Goal: Task Accomplishment & Management: Manage account settings

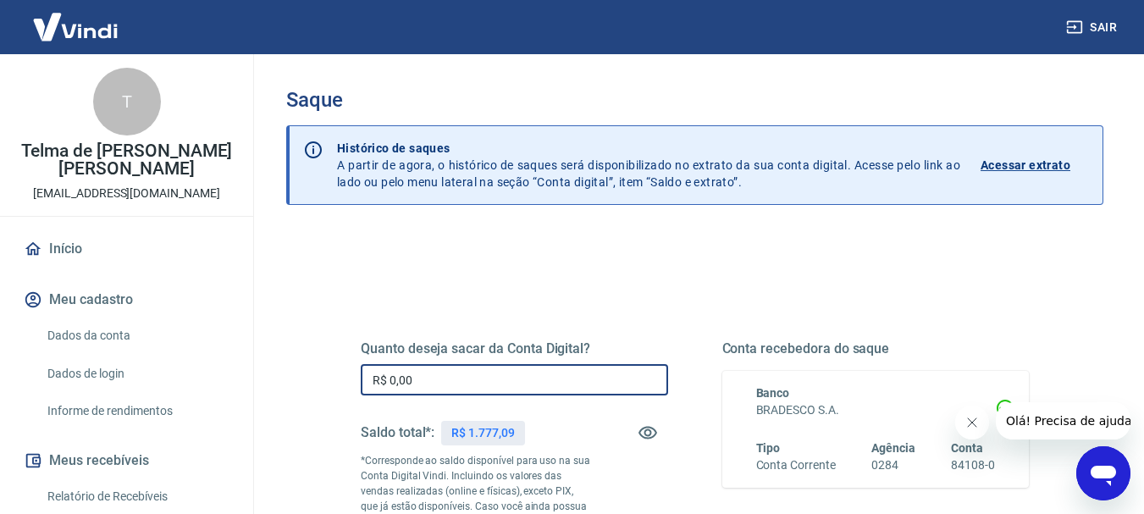
click at [505, 389] on input "R$ 0,00" at bounding box center [514, 379] width 307 height 31
type input "R$ 1.600,00"
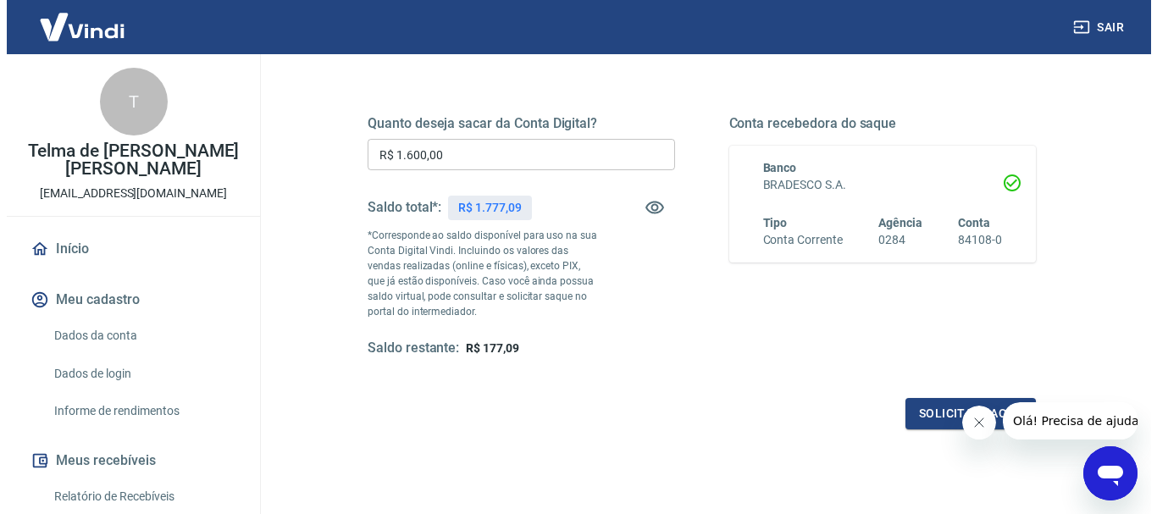
scroll to position [339, 0]
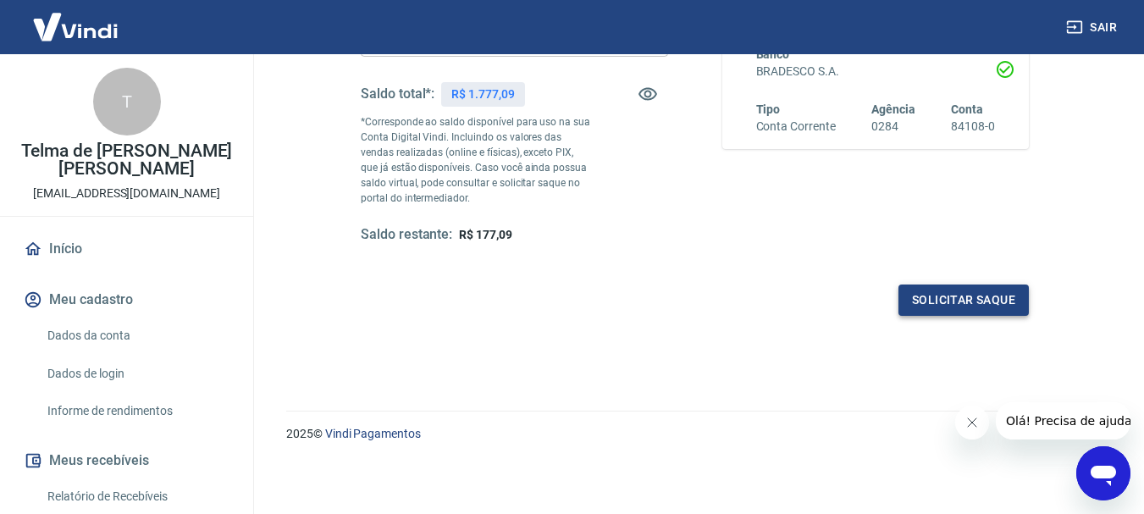
click at [952, 302] on button "Solicitar saque" at bounding box center [964, 300] width 130 height 31
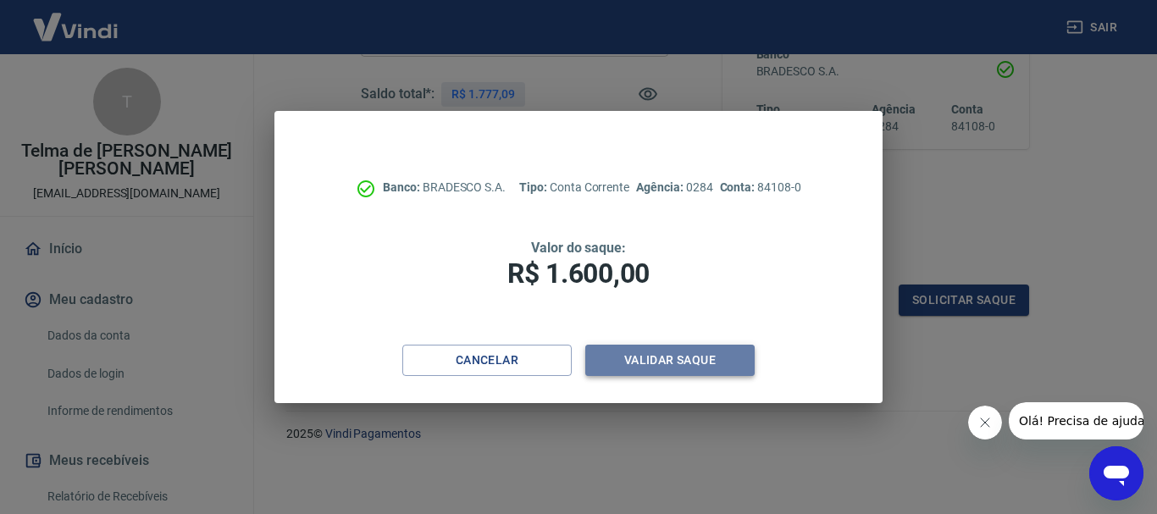
click at [649, 366] on button "Validar saque" at bounding box center [669, 360] width 169 height 31
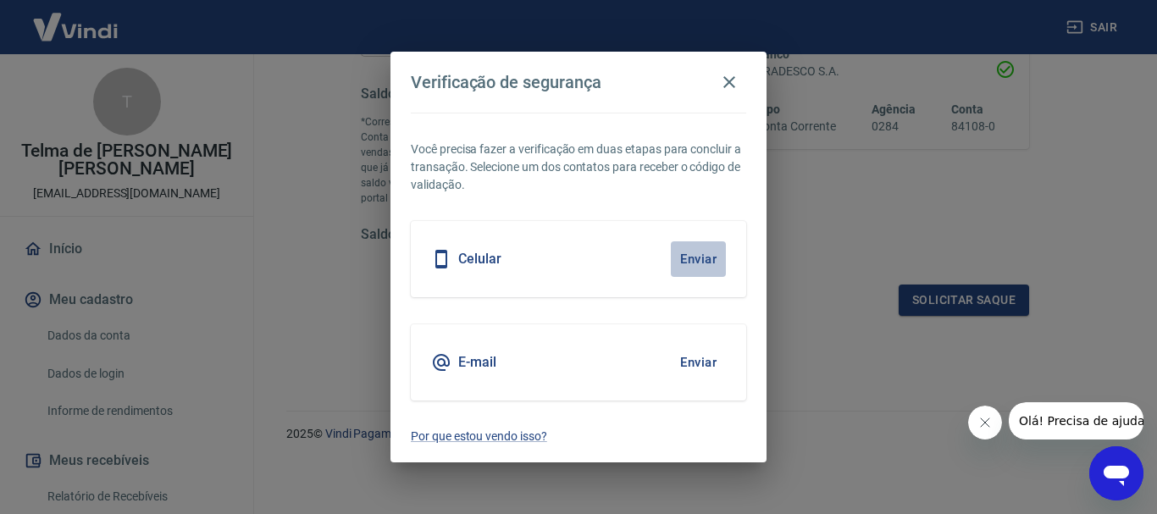
click at [700, 261] on button "Enviar" at bounding box center [698, 259] width 55 height 36
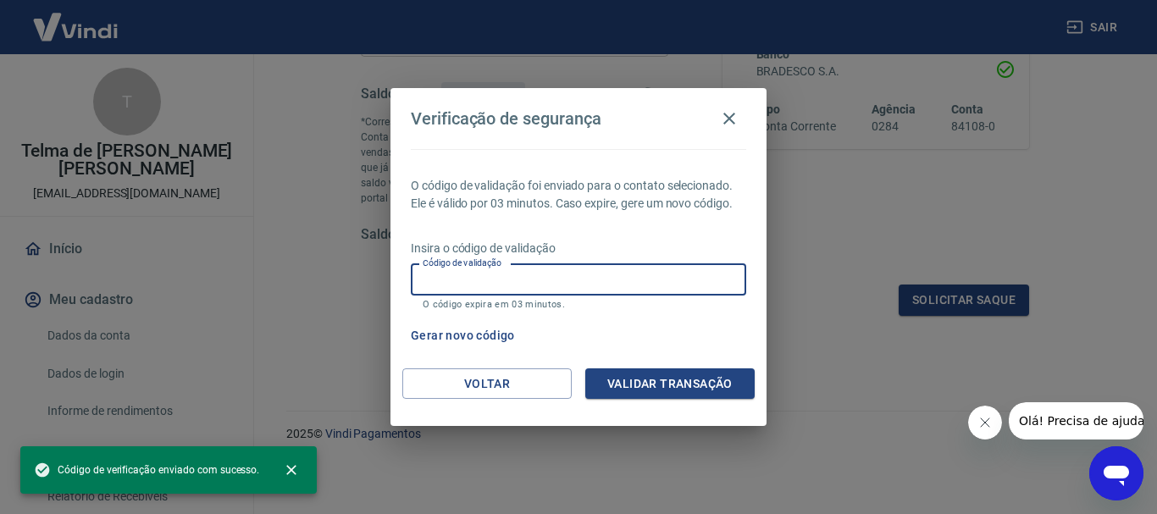
click at [497, 269] on div "Código de validação Código de validação O código expira em 03 minutos." at bounding box center [578, 287] width 335 height 46
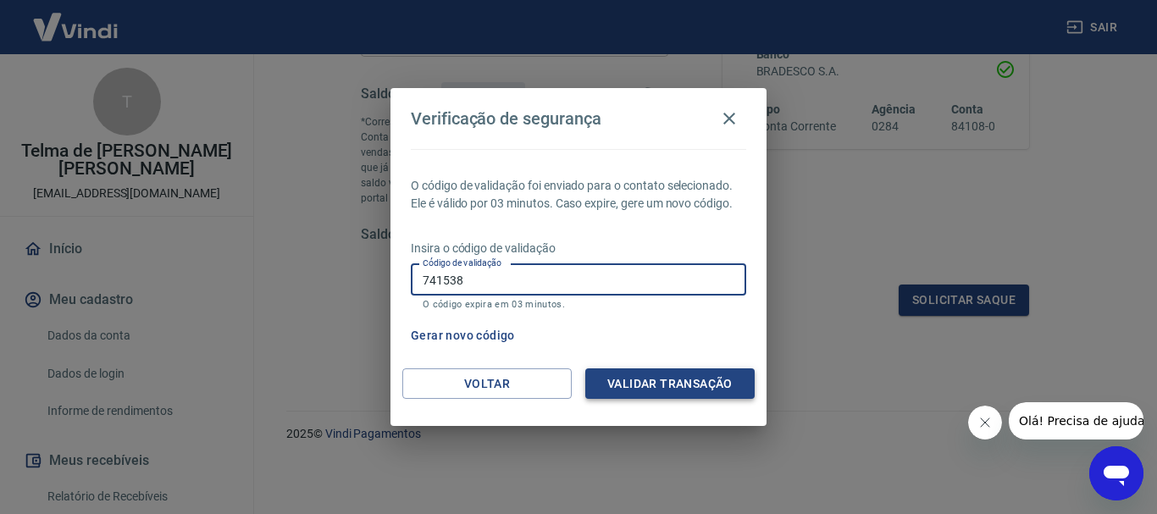
type input "741538"
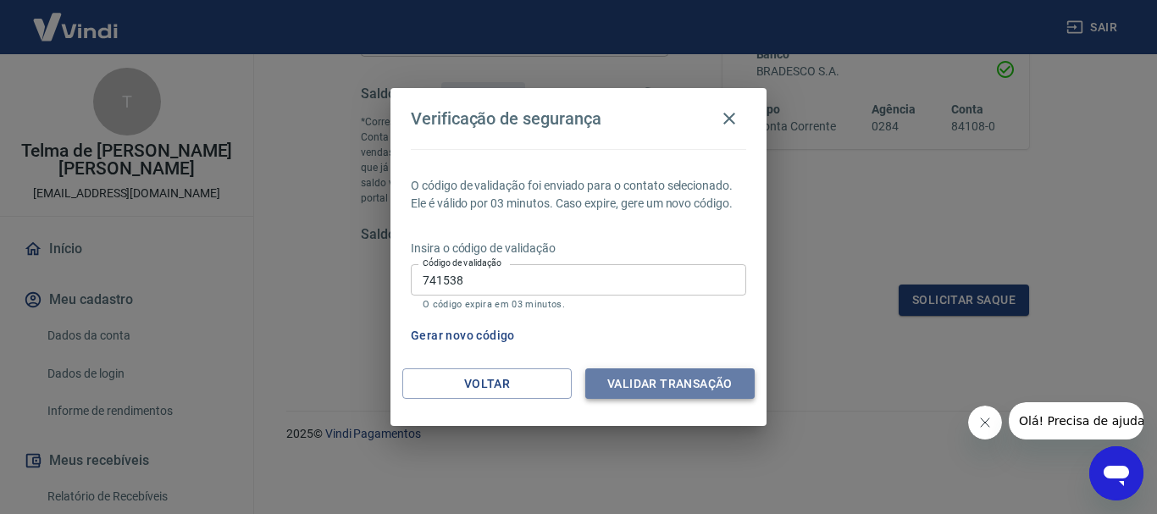
click at [676, 380] on button "Validar transação" at bounding box center [669, 383] width 169 height 31
